Goal: Information Seeking & Learning: Find specific fact

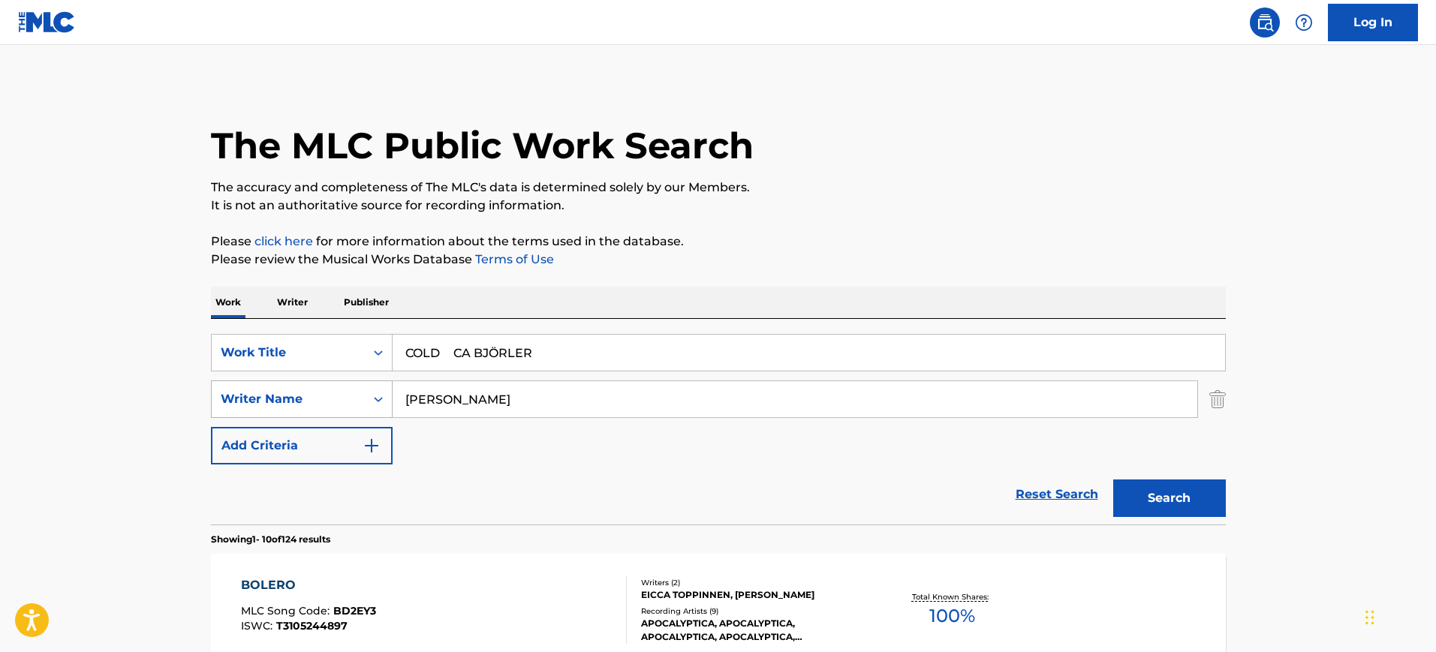
type input "COLD CA BJÖRLER"
click at [317, 400] on div "SearchWithCriteria1251773b-c7e3-4bd6-a94f-38381dff76cf Writer Name MAURICE RAVEL" at bounding box center [718, 399] width 1015 height 38
paste input "COLD CA BJÖRLER"
type input "COLD CA BJÖRLER"
click at [431, 351] on input "COLD CA BJÖRLER" at bounding box center [808, 353] width 832 height 36
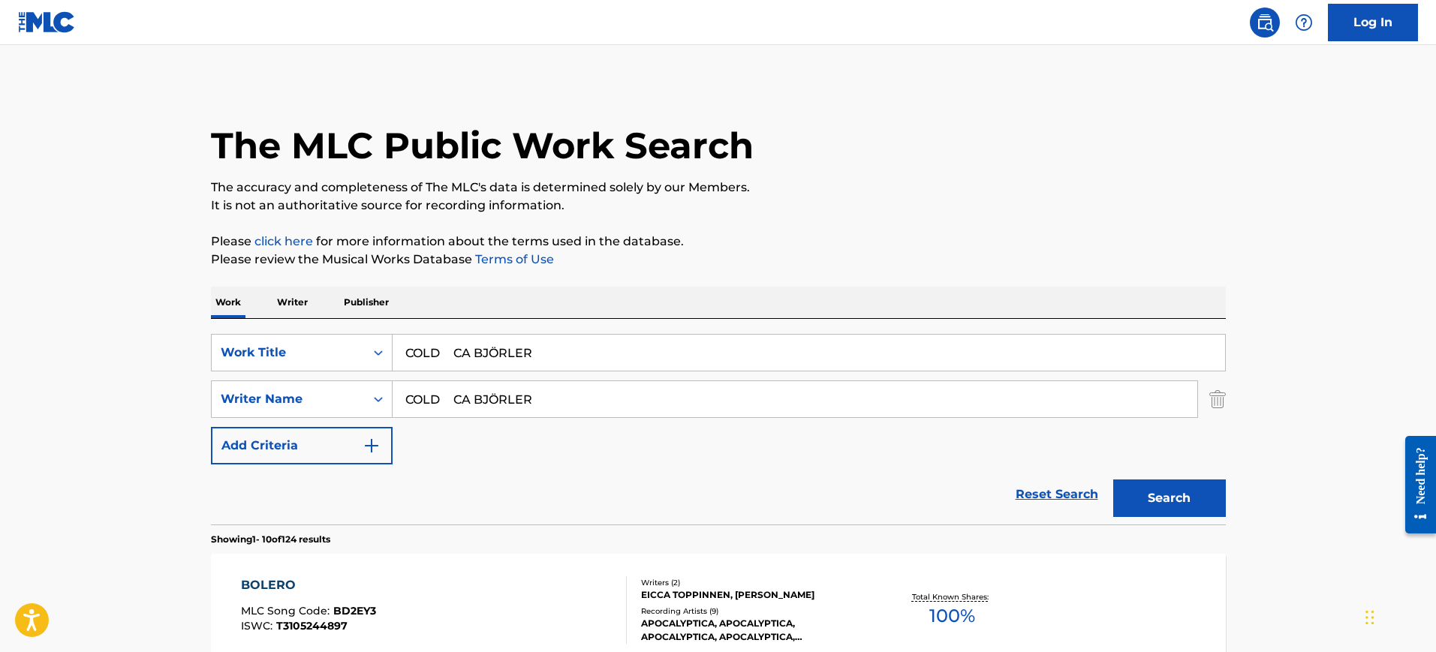
drag, startPoint x: 449, startPoint y: 349, endPoint x: 676, endPoint y: 379, distance: 229.4
click at [676, 378] on div "SearchWithCriteria2416c2bc-1631-420a-a8cf-926042311660 Work Title COLD CA BJÖRL…" at bounding box center [718, 399] width 1015 height 131
type input "COLD"
click at [502, 395] on input "COLD CA BJÖRLER" at bounding box center [794, 399] width 804 height 36
drag, startPoint x: 503, startPoint y: 395, endPoint x: 339, endPoint y: 407, distance: 164.0
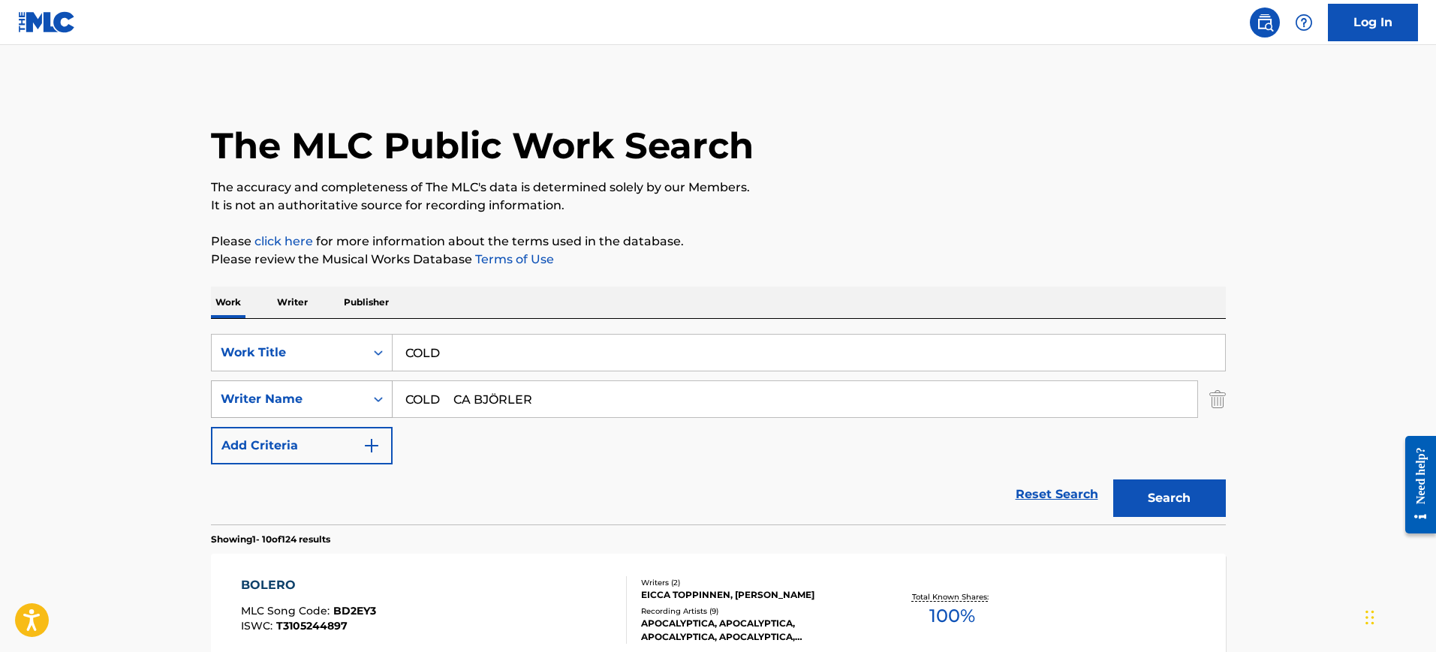
click at [339, 407] on div "SearchWithCriteria1251773b-c7e3-4bd6-a94f-38381dff76cf Writer Name COLD CA BJÖR…" at bounding box center [718, 399] width 1015 height 38
click at [426, 400] on input "BJÖRLER" at bounding box center [794, 399] width 804 height 36
type input "BJORLER"
click at [1113, 480] on button "Search" at bounding box center [1169, 499] width 113 height 38
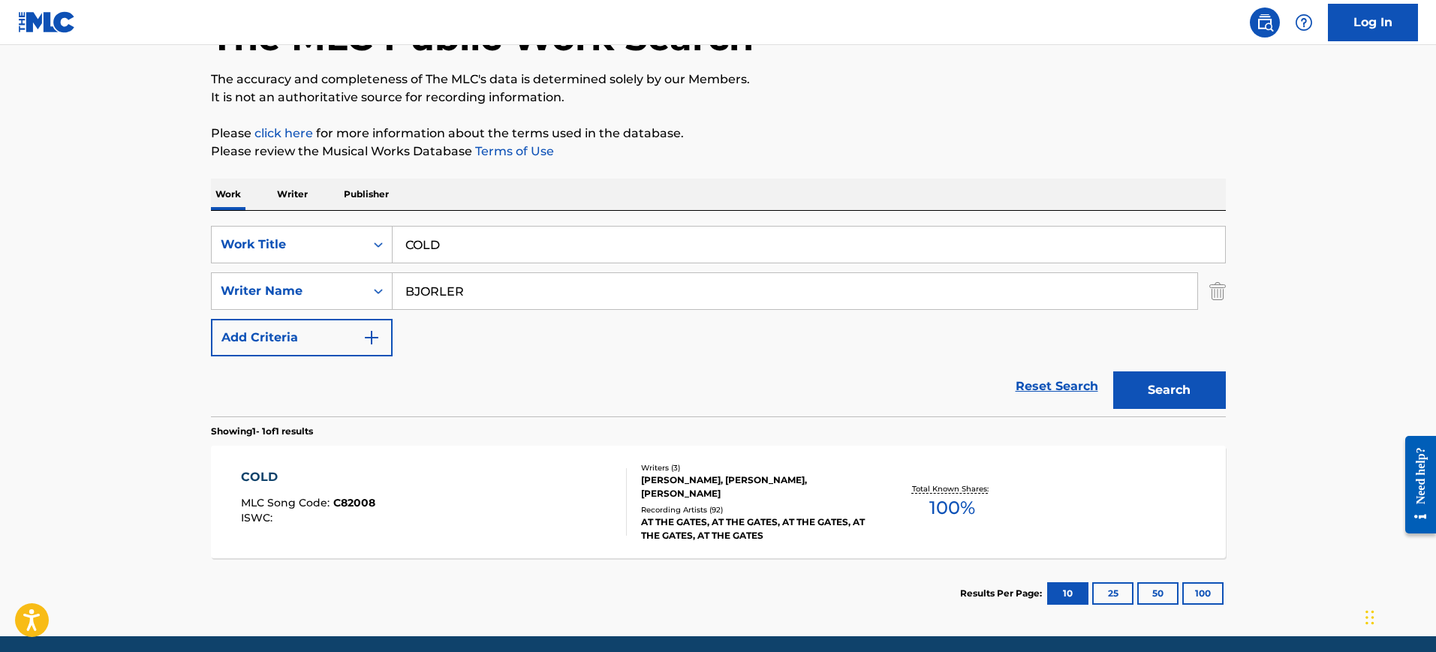
scroll to position [164, 0]
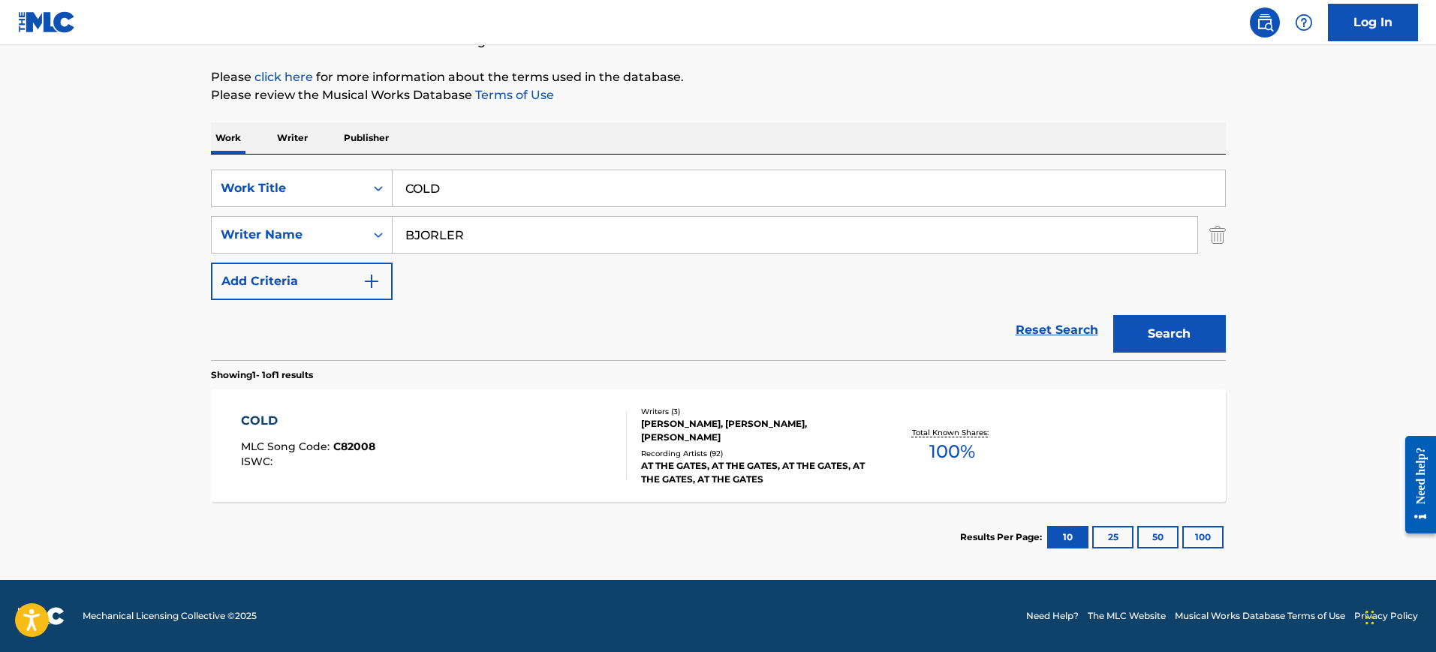
click at [358, 428] on div "COLD" at bounding box center [308, 421] width 134 height 18
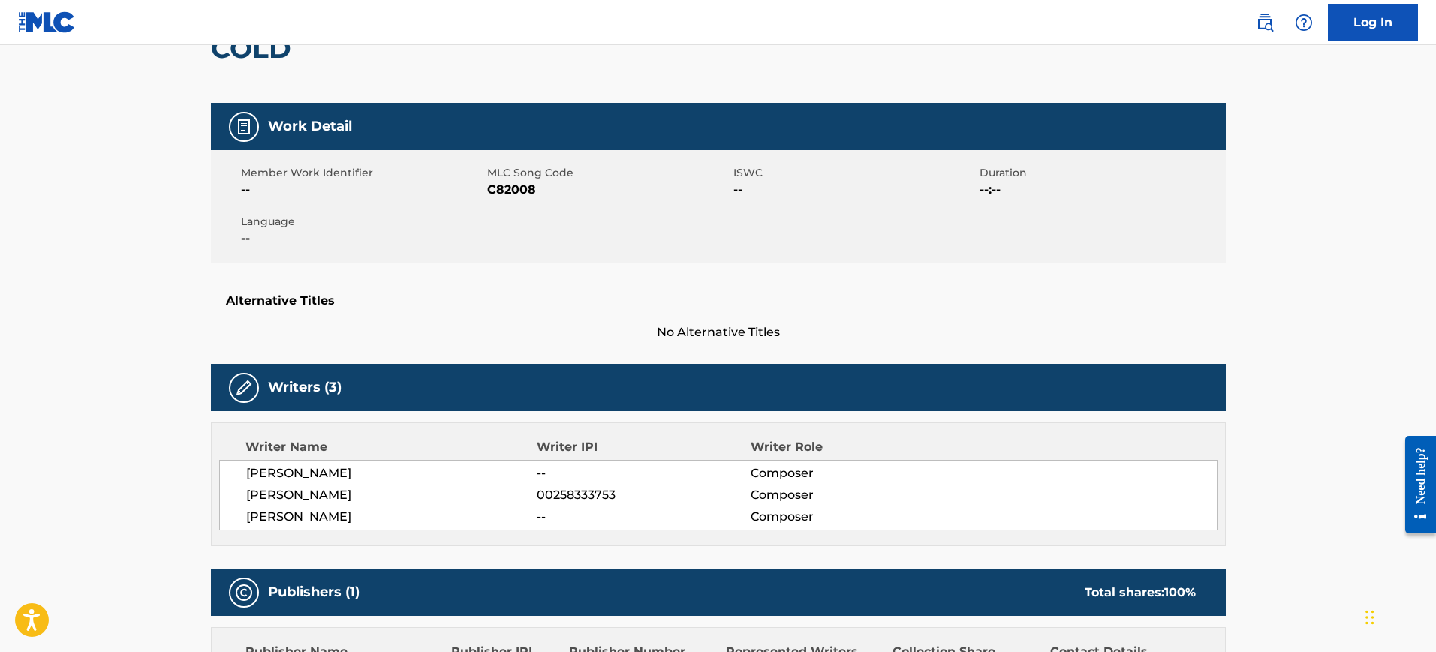
scroll to position [375, 0]
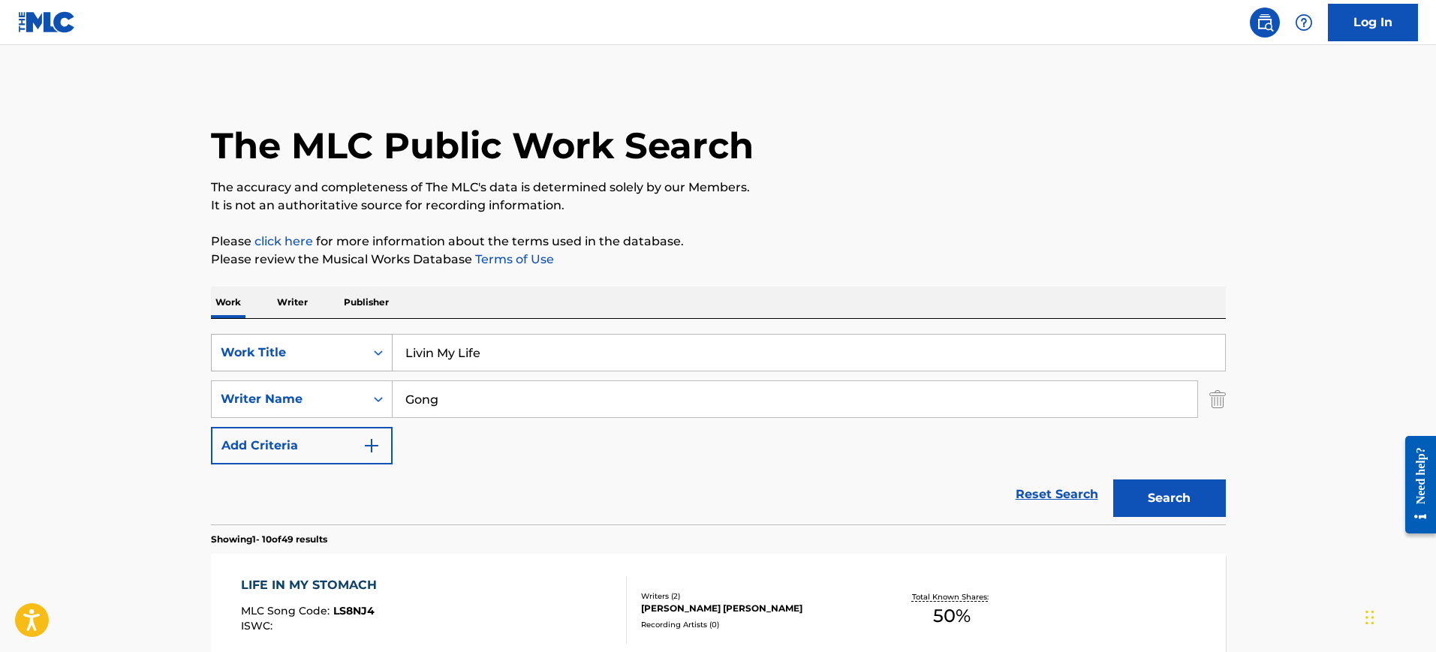
drag, startPoint x: 503, startPoint y: 365, endPoint x: 312, endPoint y: 365, distance: 190.6
click at [312, 365] on div "SearchWithCriteriac8405580-519a-454f-8039-e44fe4f8701c Work Title Livin My Life" at bounding box center [718, 353] width 1015 height 38
paste input "COLD [PERSON_NAME] [PERSON_NAME], [PERSON_NAME], [PERSON_NAME]"
type input "COLD [PERSON_NAME] [PERSON_NAME], [PERSON_NAME], [PERSON_NAME]"
drag, startPoint x: 480, startPoint y: 388, endPoint x: 383, endPoint y: 403, distance: 98.7
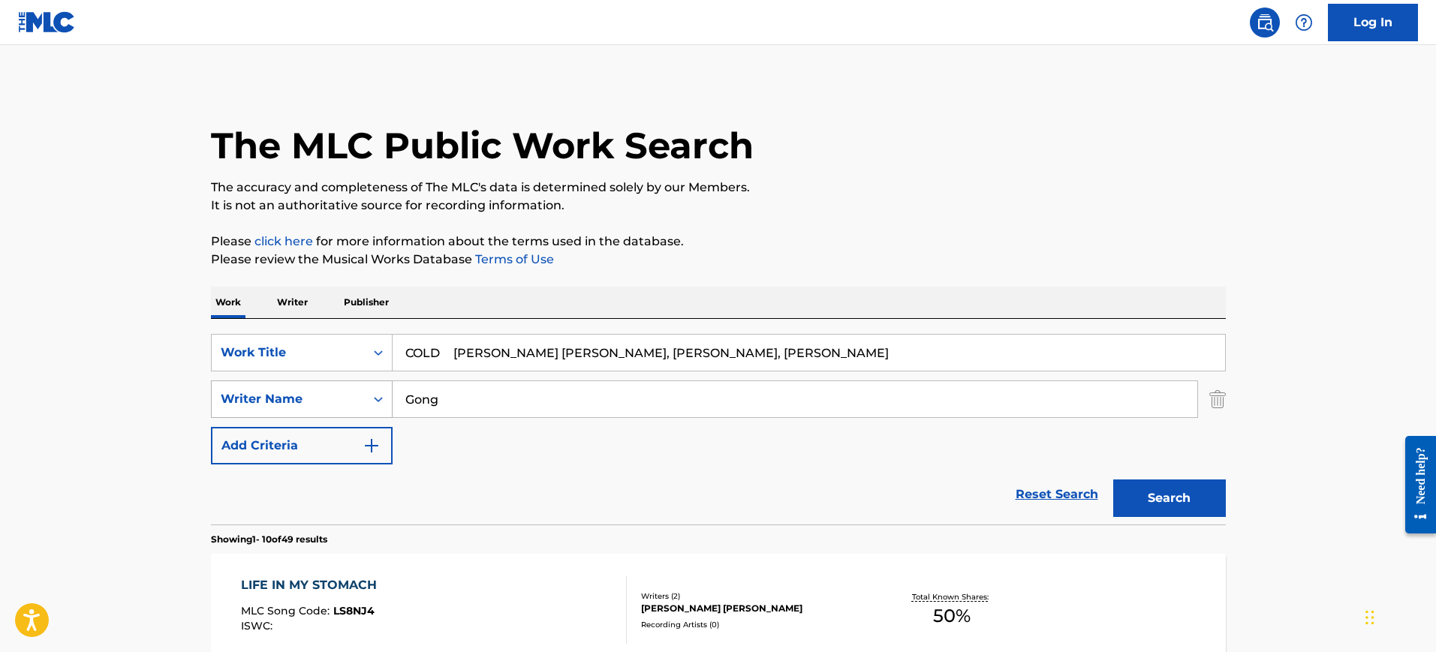
click at [298, 413] on div "SearchWithCriteriacf3899ab-27db-4fb3-a43d-118a56a48c09 Writer Name [PERSON_NAME]" at bounding box center [718, 399] width 1015 height 38
paste input "COLD [PERSON_NAME] [PERSON_NAME], [PERSON_NAME], [PERSON_NAME]"
type input "COLD [PERSON_NAME] [PERSON_NAME], [PERSON_NAME], [PERSON_NAME]"
drag, startPoint x: 450, startPoint y: 353, endPoint x: 1148, endPoint y: 436, distance: 703.5
click at [1148, 436] on div "SearchWithCriteriac8405580-519a-454f-8039-e44fe4f8701c Work Title COLD [PERSON_…" at bounding box center [718, 399] width 1015 height 131
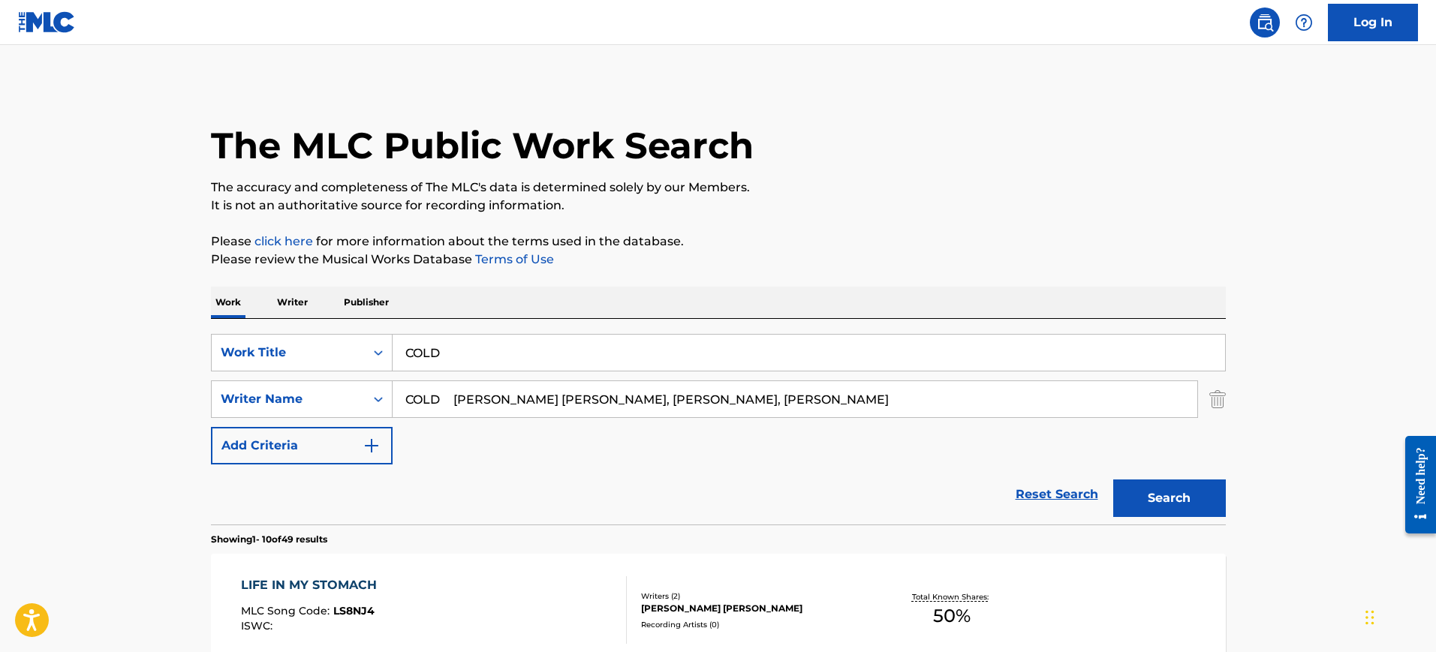
type input "COLD"
drag, startPoint x: 713, startPoint y: 409, endPoint x: 289, endPoint y: 416, distance: 424.1
click at [288, 420] on div "SearchWithCriteriac8405580-519a-454f-8039-e44fe4f8701c Work Title COLD SearchWi…" at bounding box center [718, 399] width 1015 height 131
type input "Scarlett"
click at [1113, 480] on button "Search" at bounding box center [1169, 499] width 113 height 38
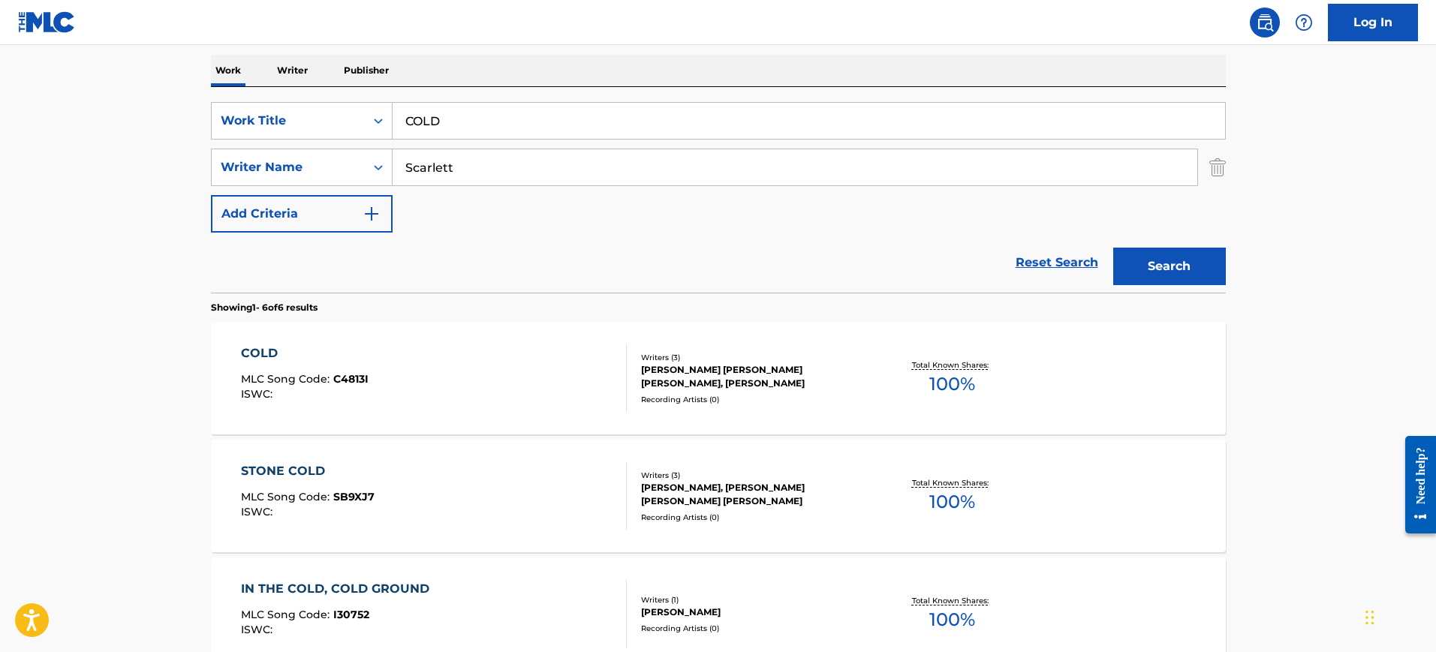
scroll to position [236, 0]
